Goal: Transaction & Acquisition: Purchase product/service

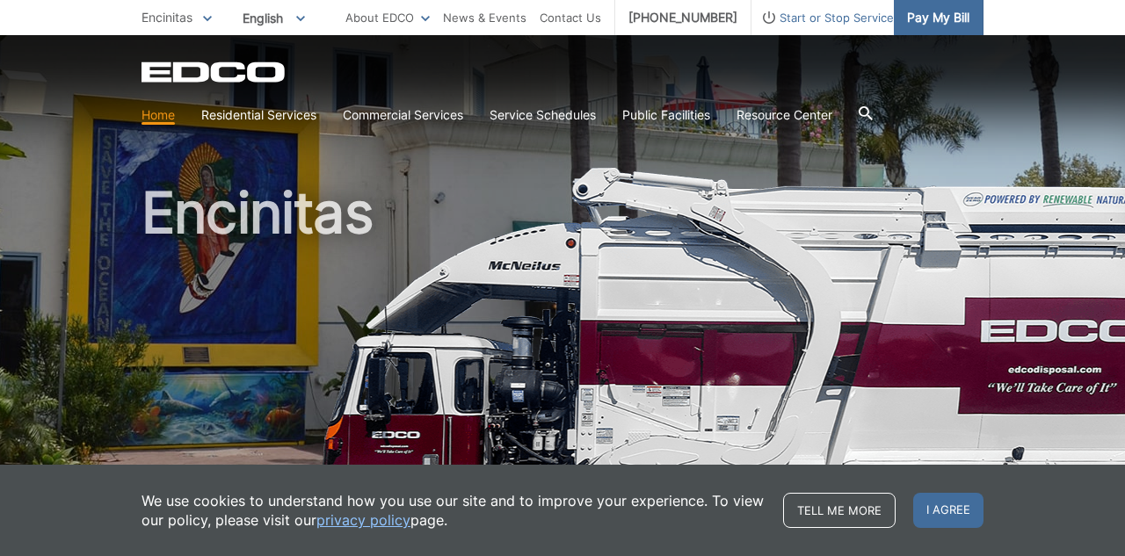
click at [927, 19] on span "Pay My Bill" at bounding box center [938, 17] width 62 height 19
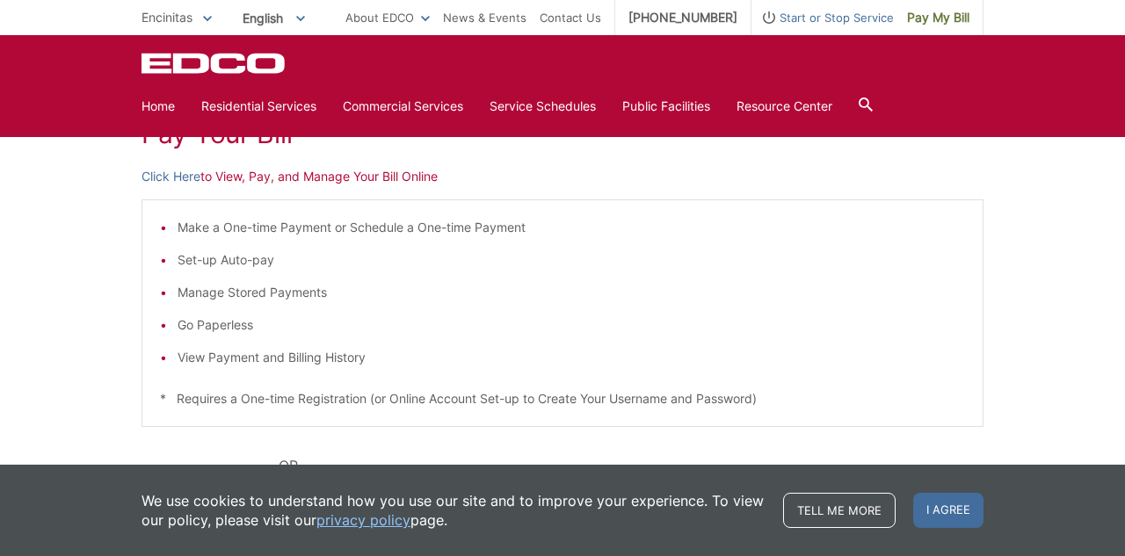
scroll to position [281, 0]
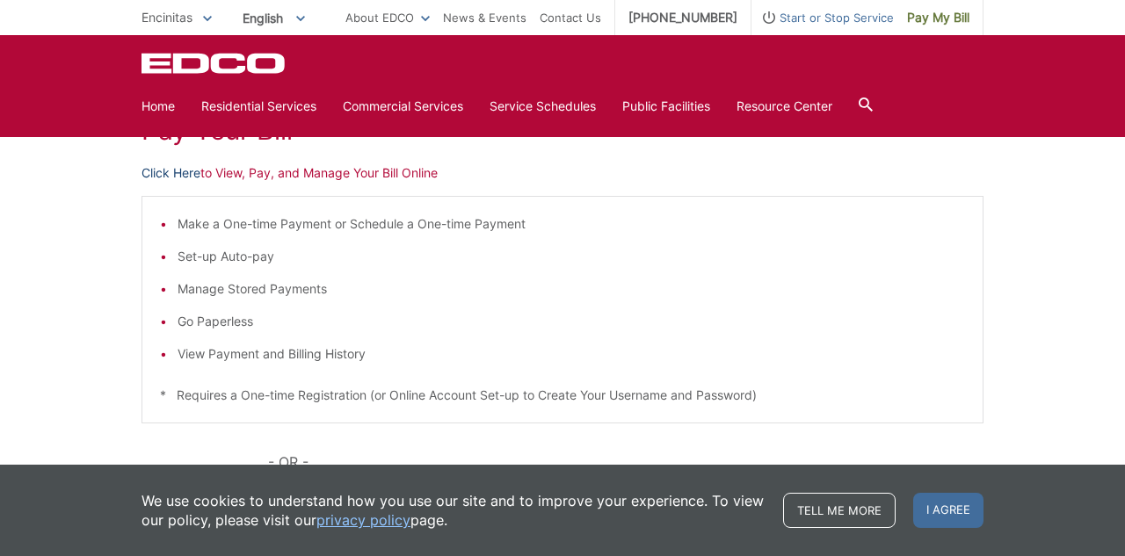
click at [183, 175] on link "Click Here" at bounding box center [170, 172] width 59 height 19
